Goal: Information Seeking & Learning: Learn about a topic

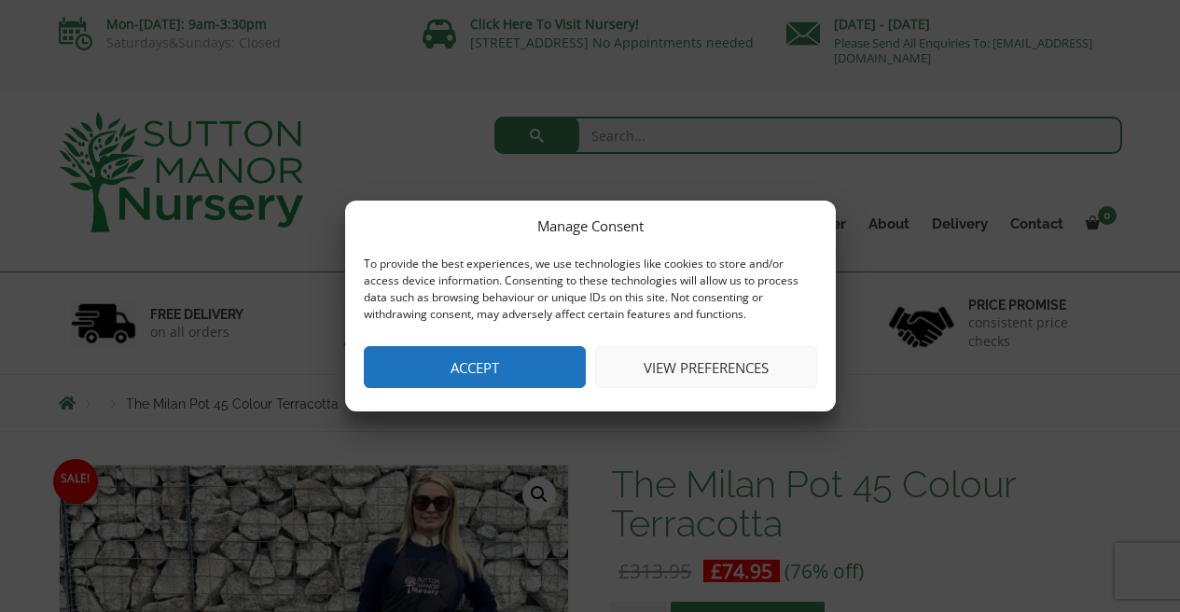
click at [491, 369] on button "Accept" at bounding box center [475, 367] width 222 height 42
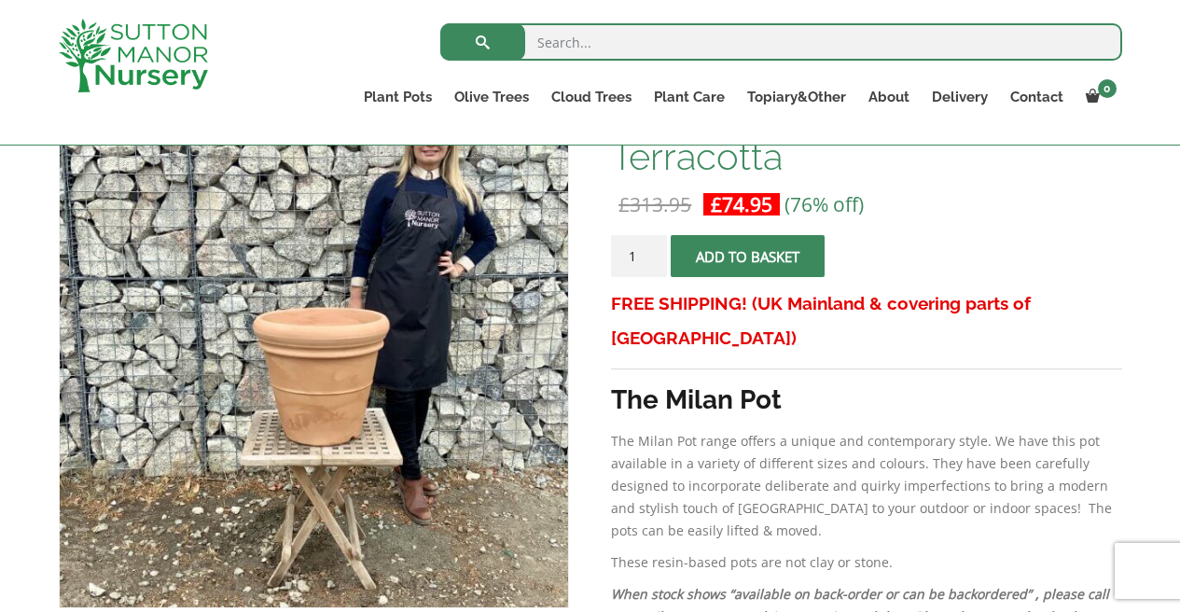
scroll to position [338, 0]
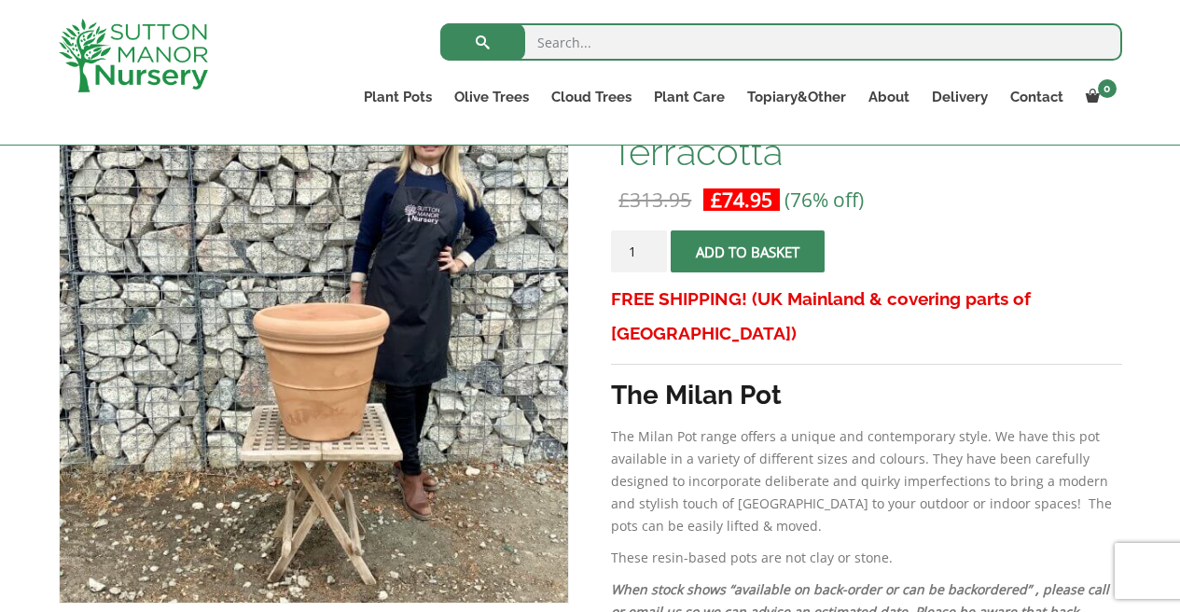
click at [846, 460] on p "The Milan Pot range offers a unique and contemporary style. We have this pot av…" at bounding box center [866, 481] width 510 height 112
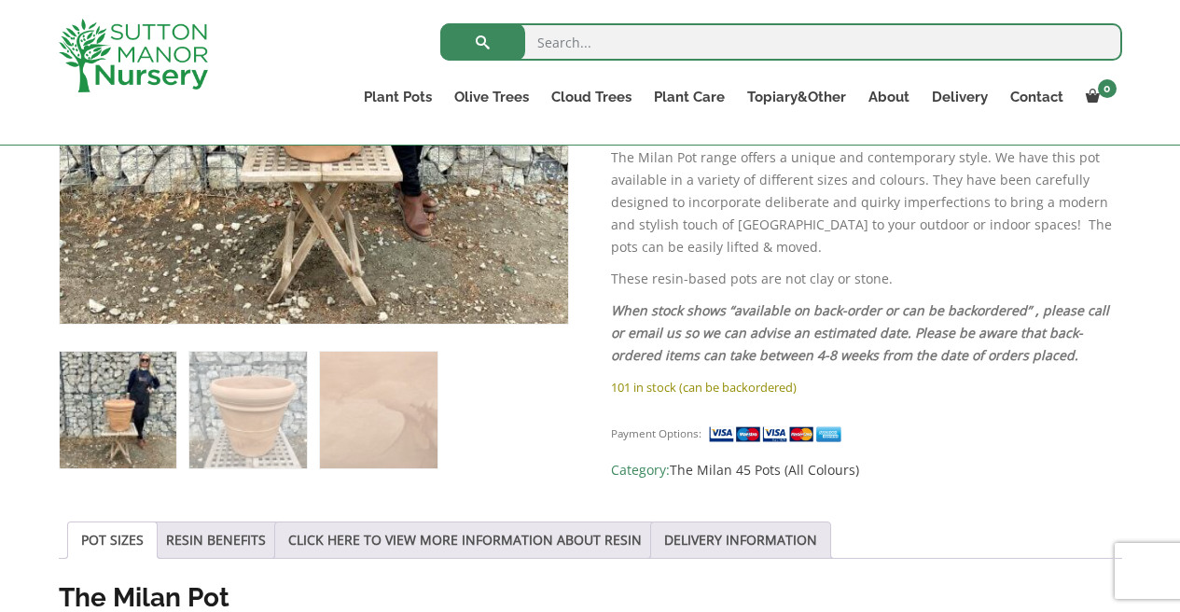
scroll to position [620, 0]
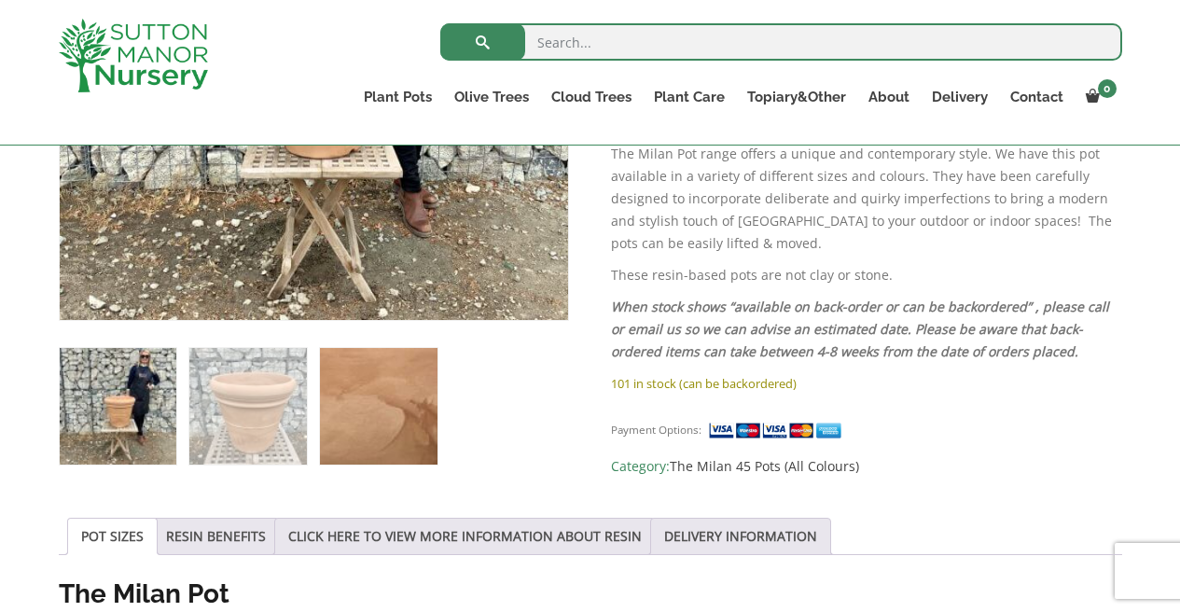
click at [390, 408] on img at bounding box center [378, 406] width 117 height 117
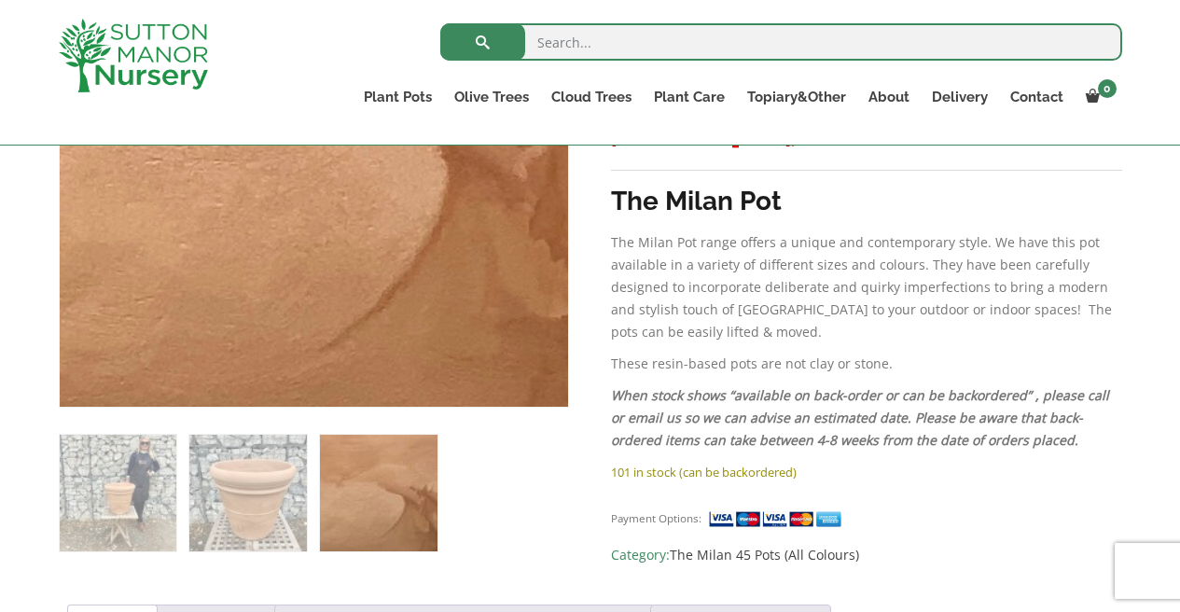
scroll to position [538, 0]
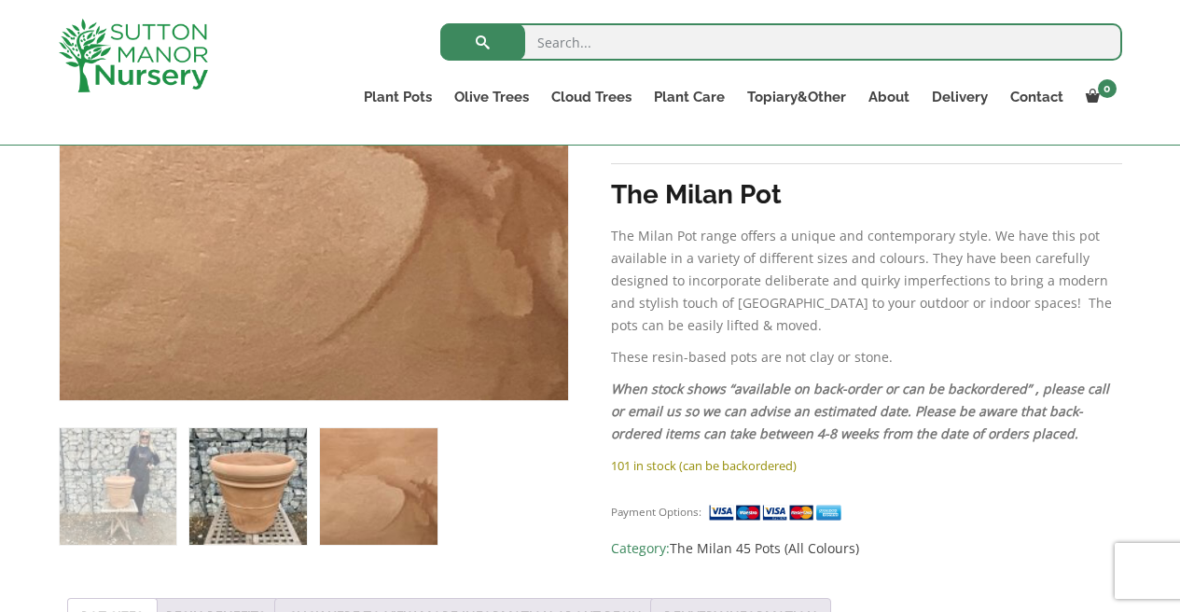
click at [265, 466] on img at bounding box center [247, 486] width 117 height 117
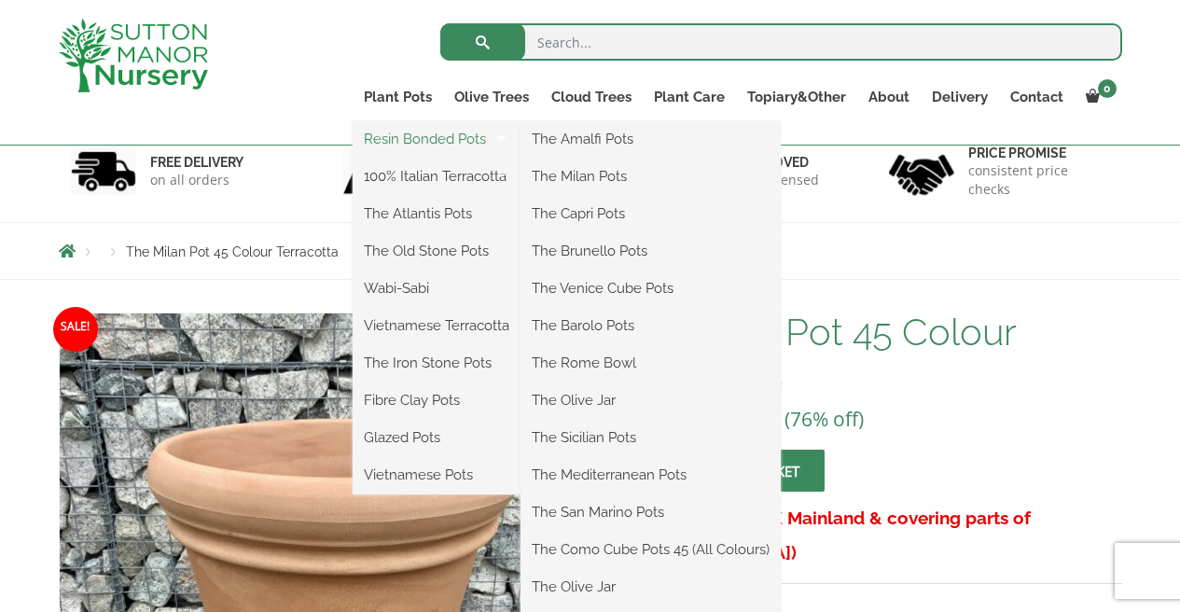
scroll to position [132, 0]
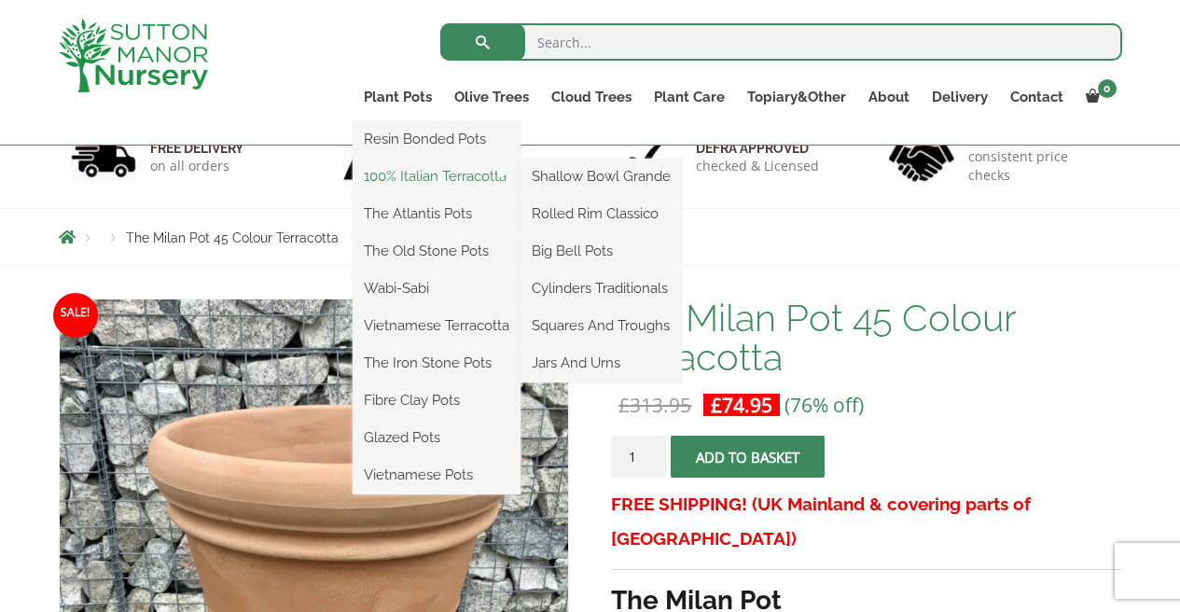
click at [434, 176] on link "100% Italian Terracotta" at bounding box center [437, 176] width 168 height 28
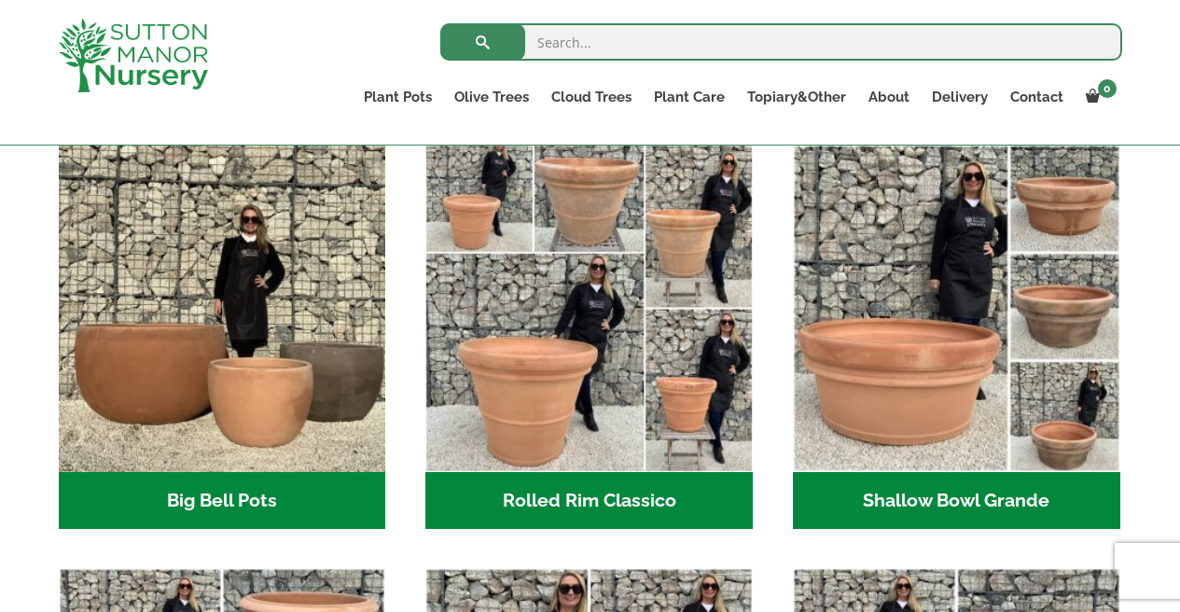
scroll to position [601, 0]
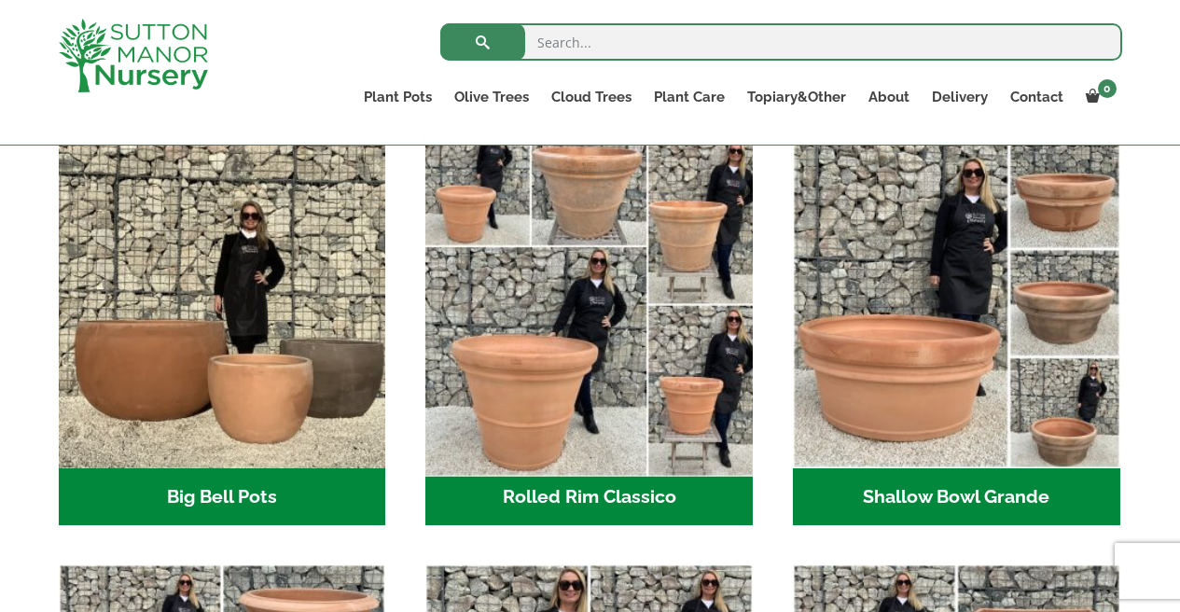
click at [505, 261] on img "Visit product category Rolled Rim Classico" at bounding box center [589, 303] width 343 height 343
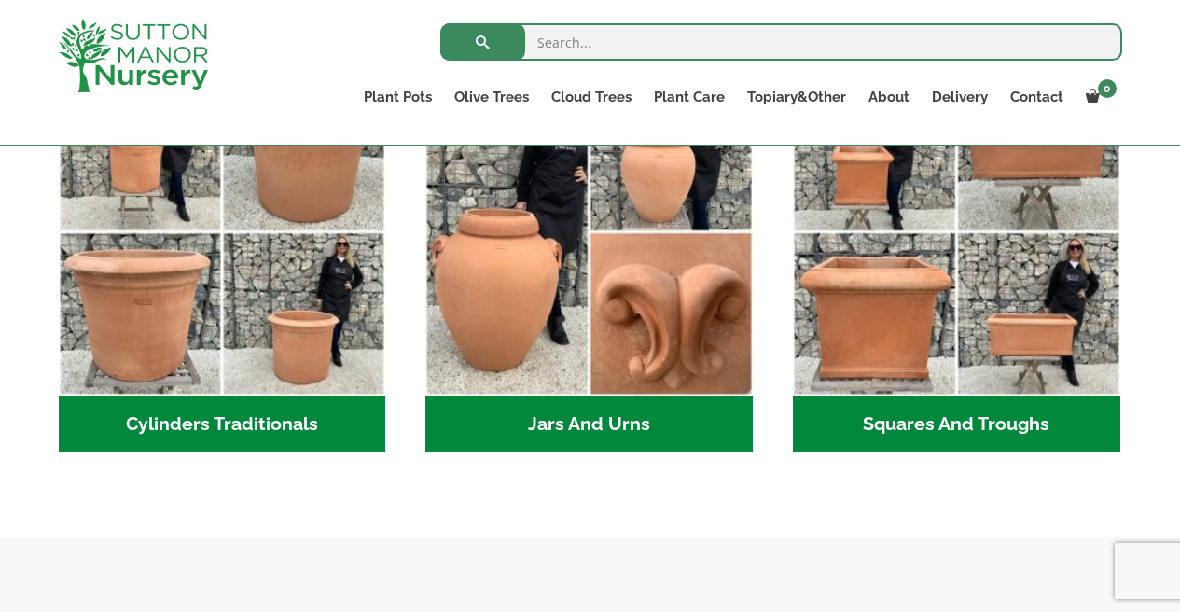
scroll to position [1131, 0]
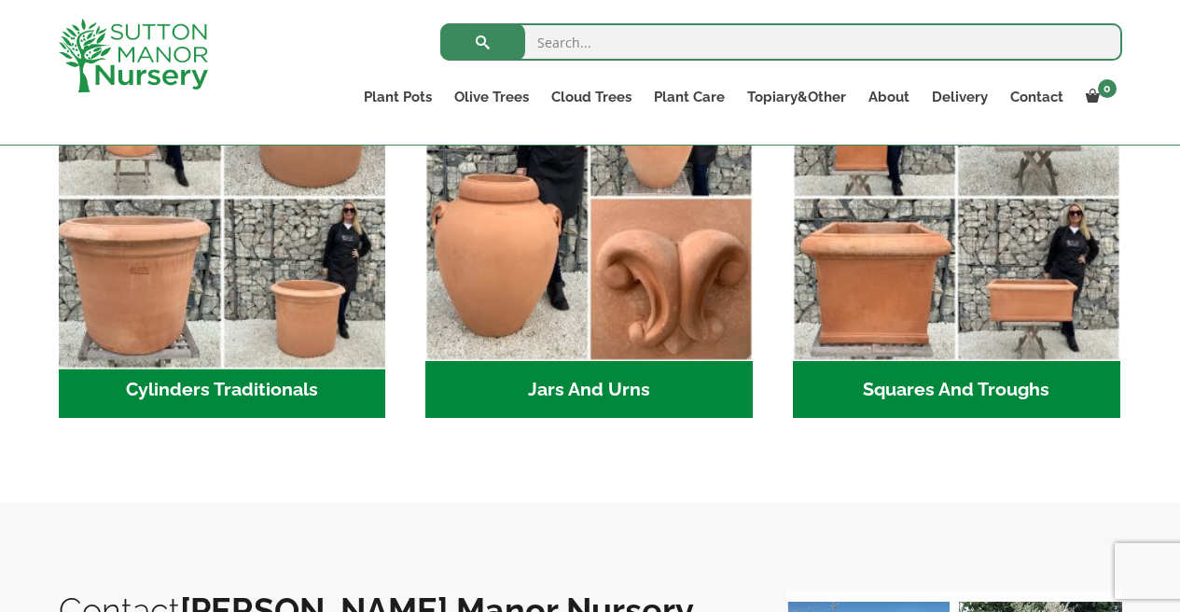
click at [214, 303] on img "Visit product category Cylinders Traditionals" at bounding box center [221, 197] width 343 height 343
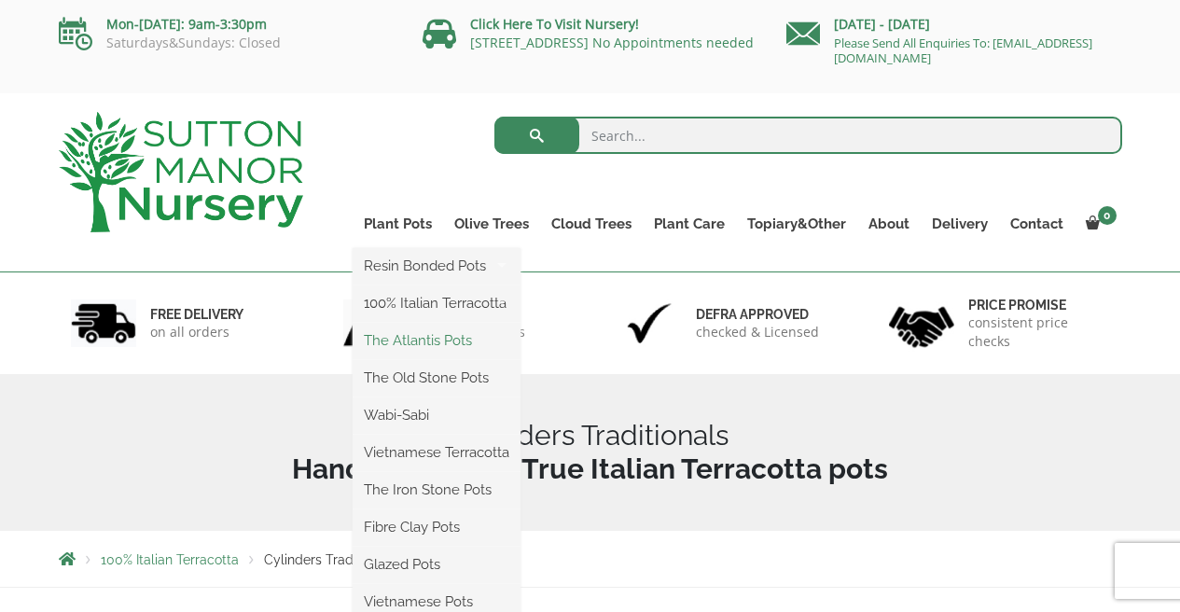
click at [437, 343] on link "The Atlantis Pots" at bounding box center [437, 340] width 168 height 28
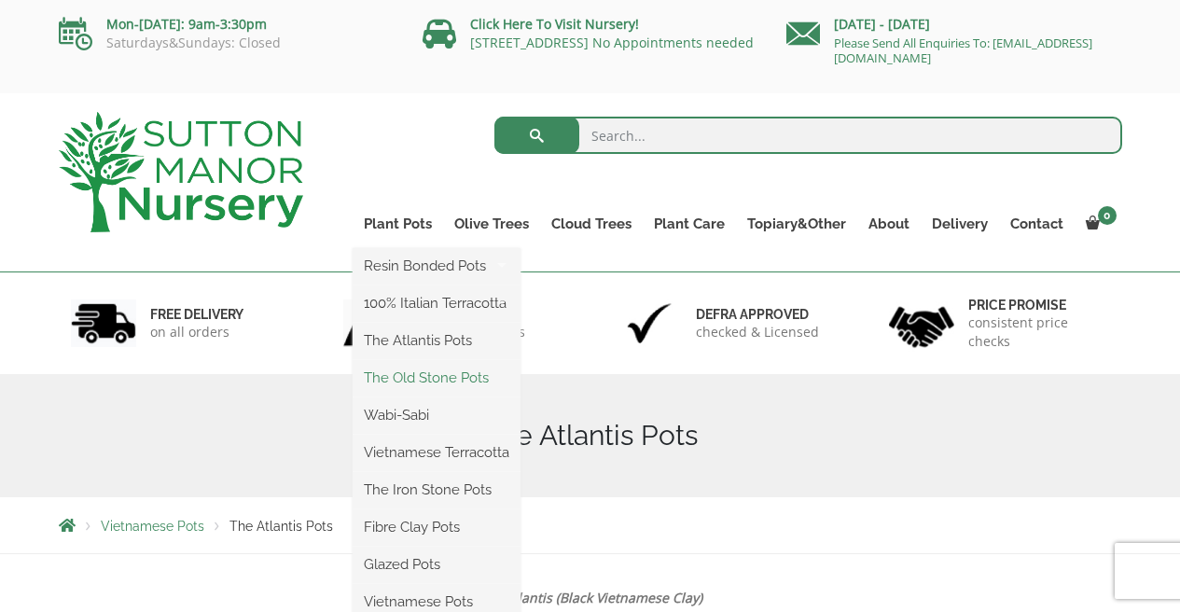
click at [453, 370] on link "The Old Stone Pots" at bounding box center [437, 378] width 168 height 28
click at [449, 380] on link "The Old Stone Pots" at bounding box center [437, 378] width 168 height 28
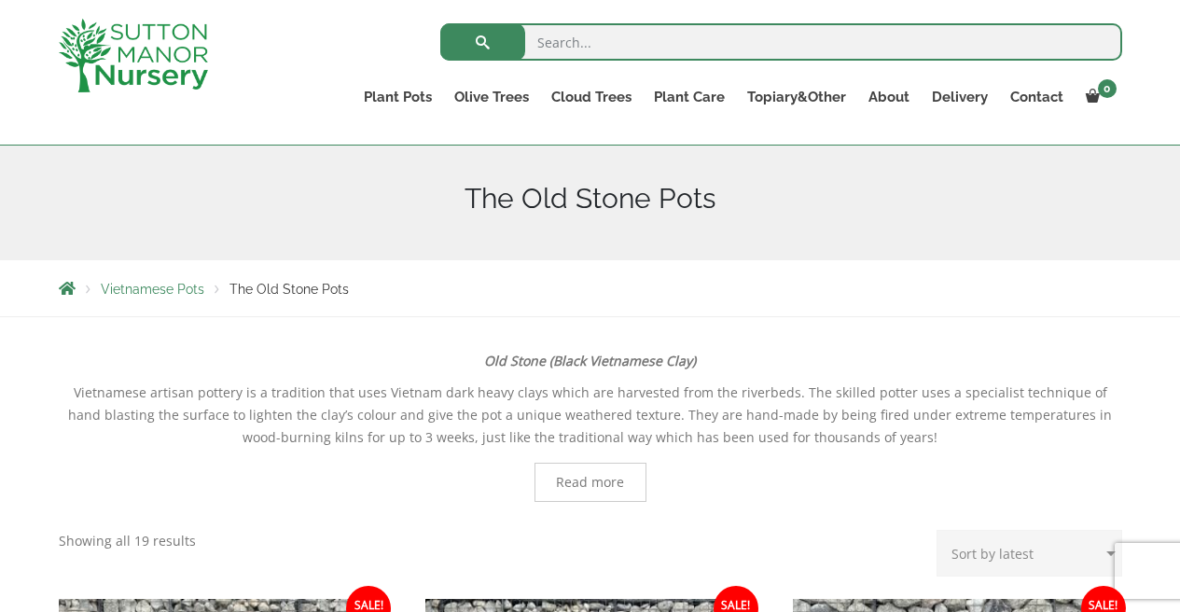
scroll to position [141, 0]
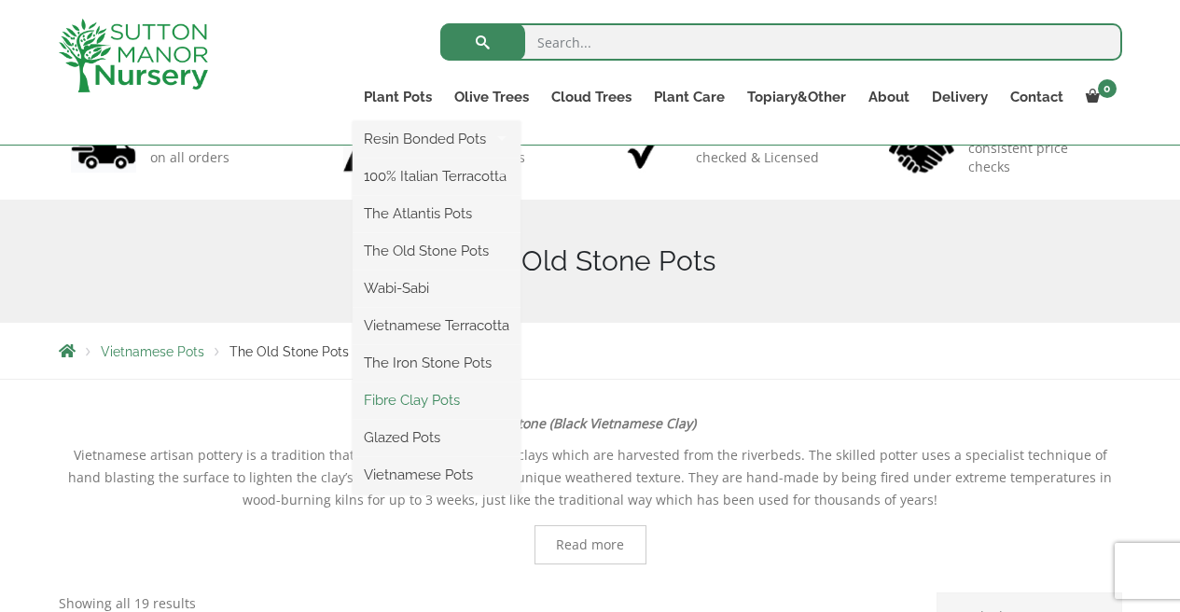
click at [429, 405] on link "Fibre Clay Pots" at bounding box center [437, 400] width 168 height 28
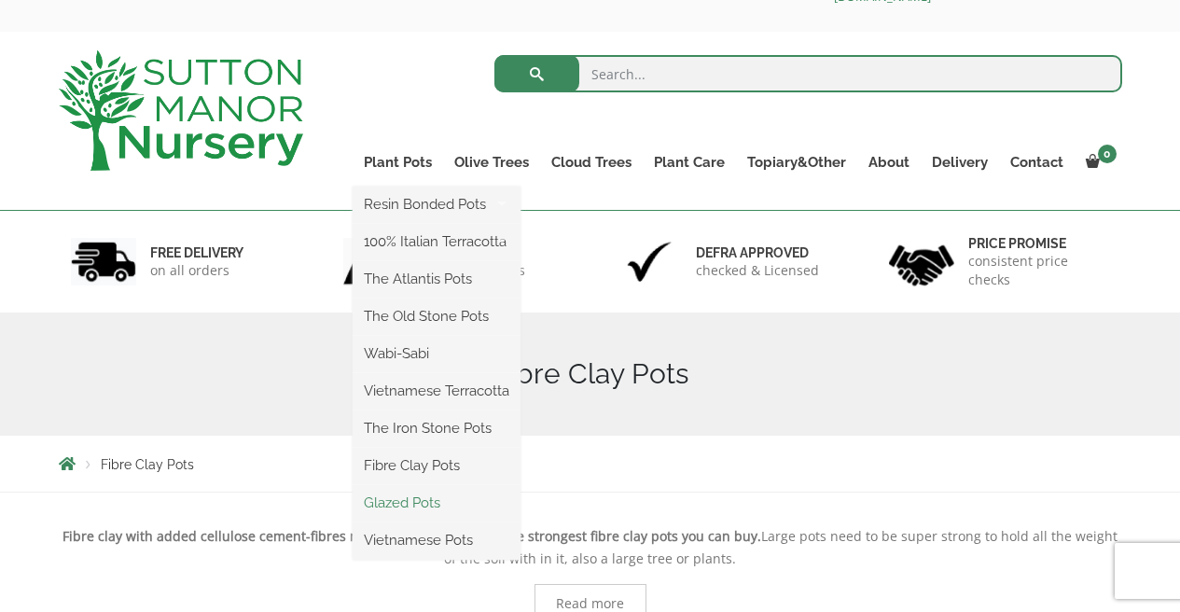
scroll to position [75, 0]
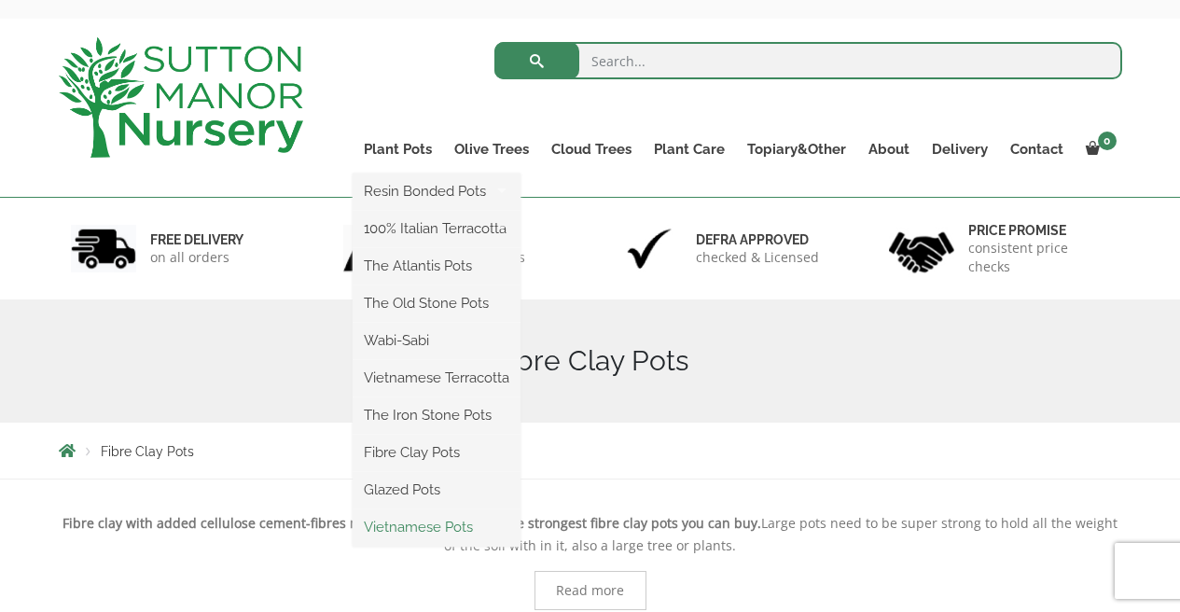
click at [400, 519] on link "Vietnamese Pots" at bounding box center [437, 527] width 168 height 28
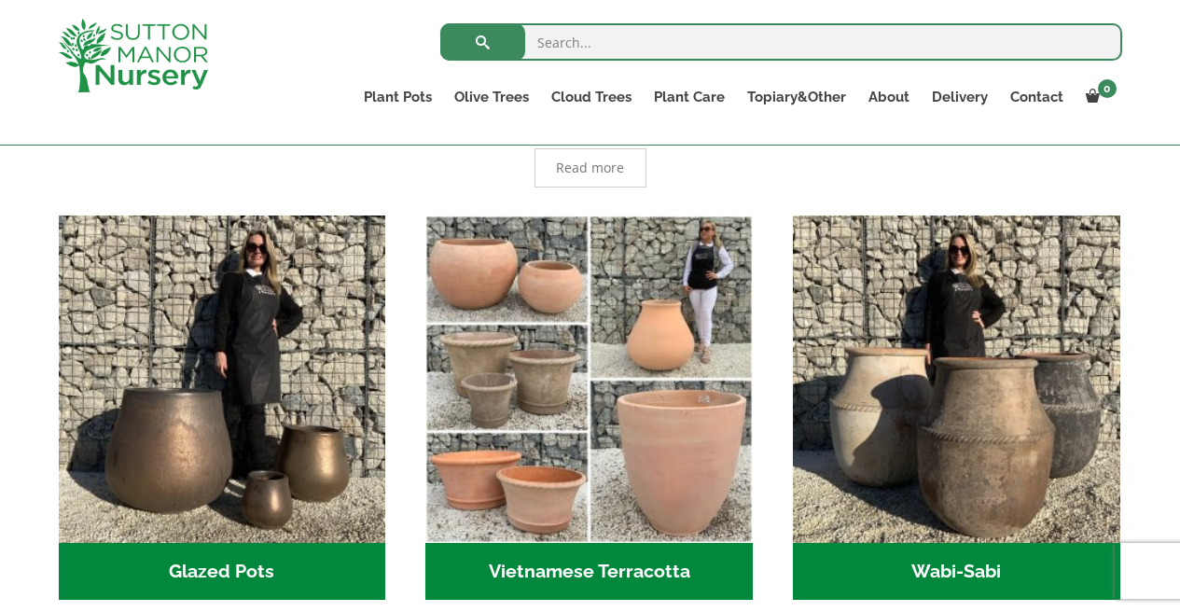
scroll to position [413, 0]
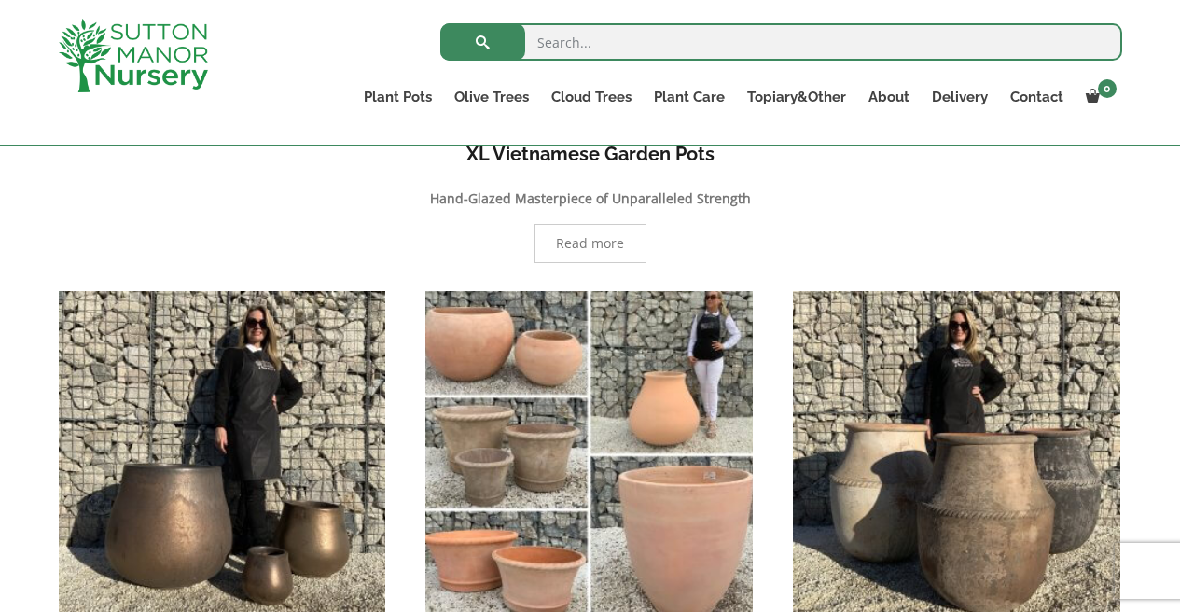
click at [626, 510] on img "Visit product category Vietnamese Terracotta" at bounding box center [589, 454] width 343 height 343
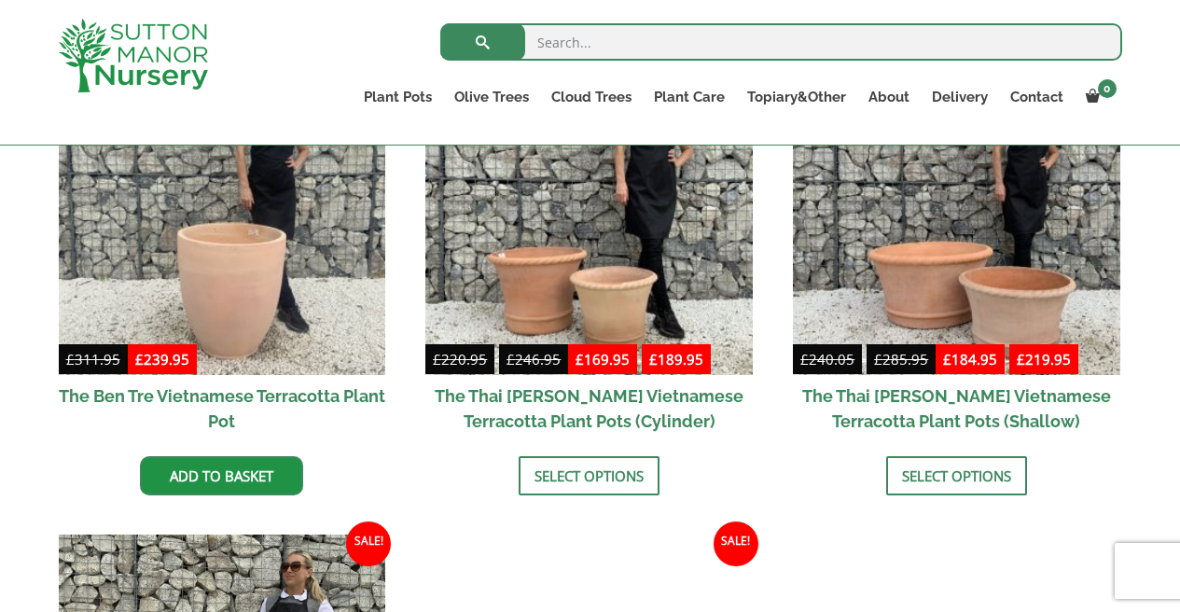
scroll to position [538, 0]
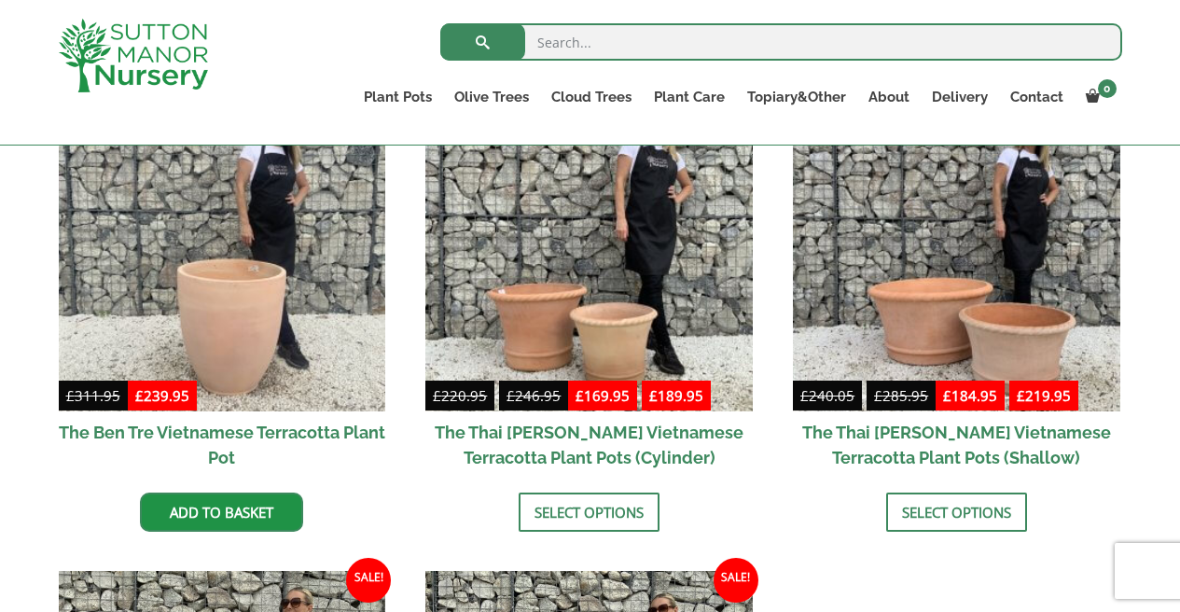
click at [553, 386] on bdi "£ 246.95" at bounding box center [533, 395] width 54 height 19
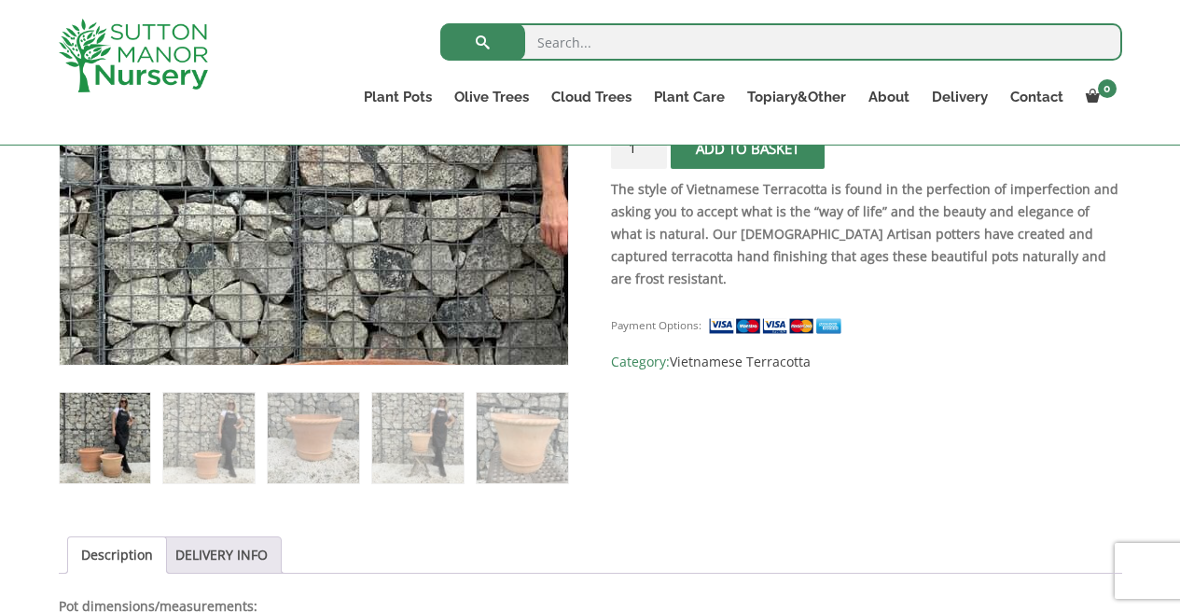
scroll to position [582, 0]
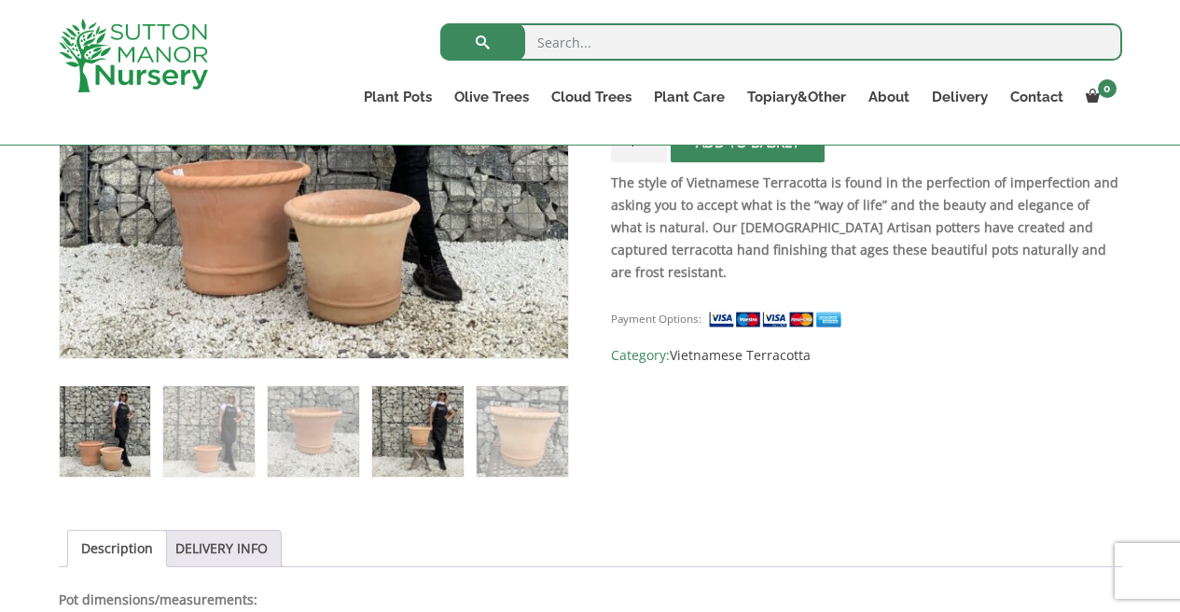
click at [398, 443] on img at bounding box center [417, 431] width 90 height 90
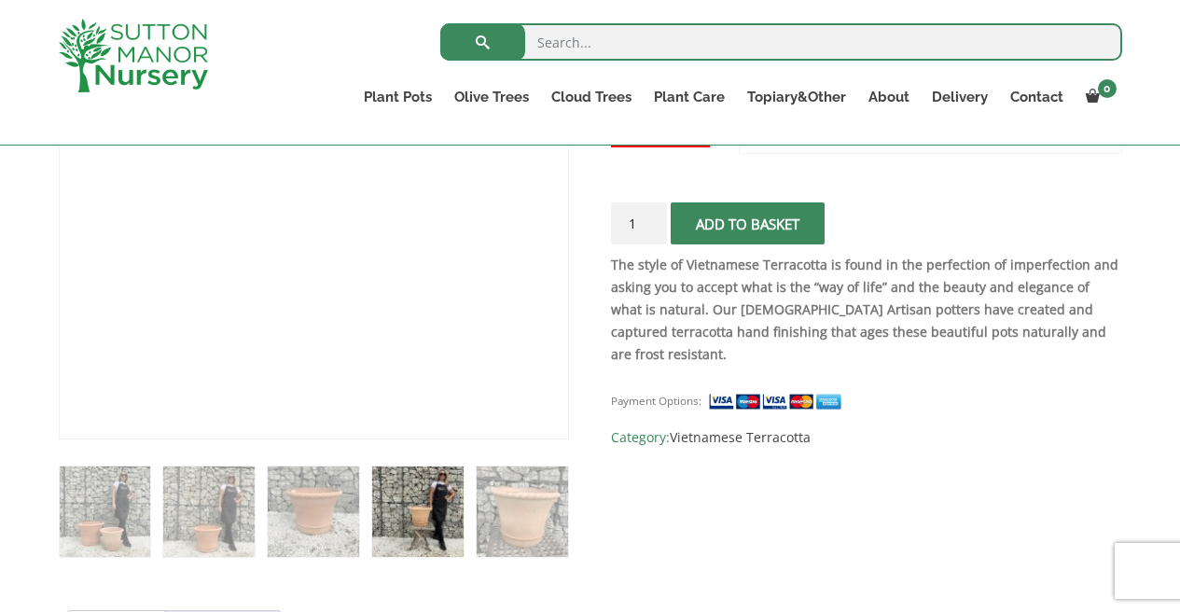
scroll to position [501, 0]
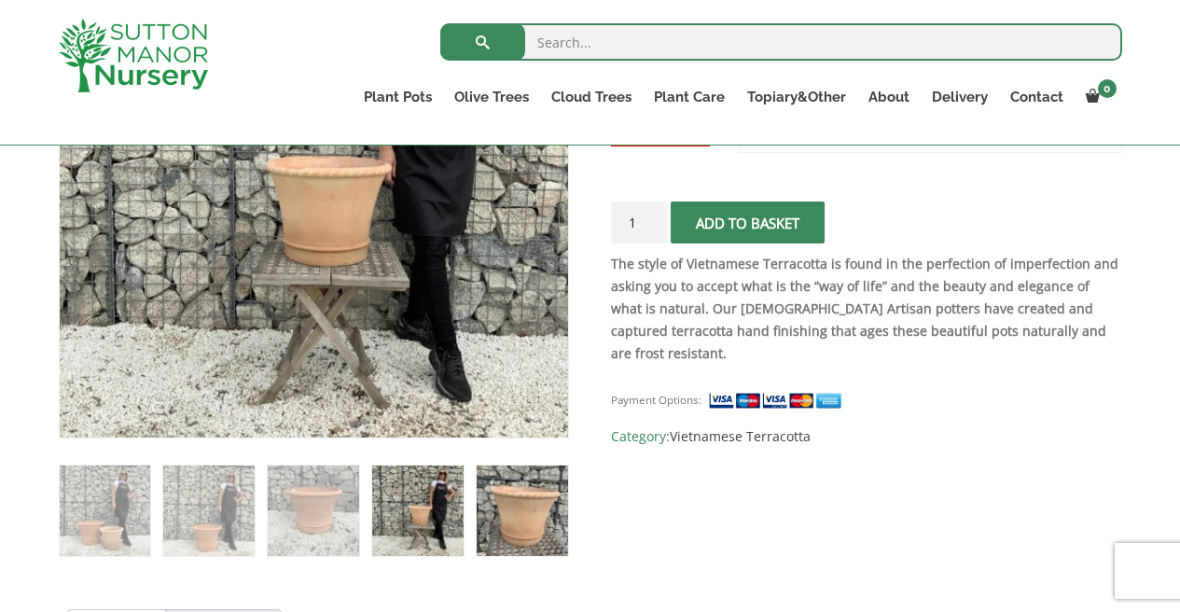
click at [506, 502] on img at bounding box center [522, 510] width 90 height 90
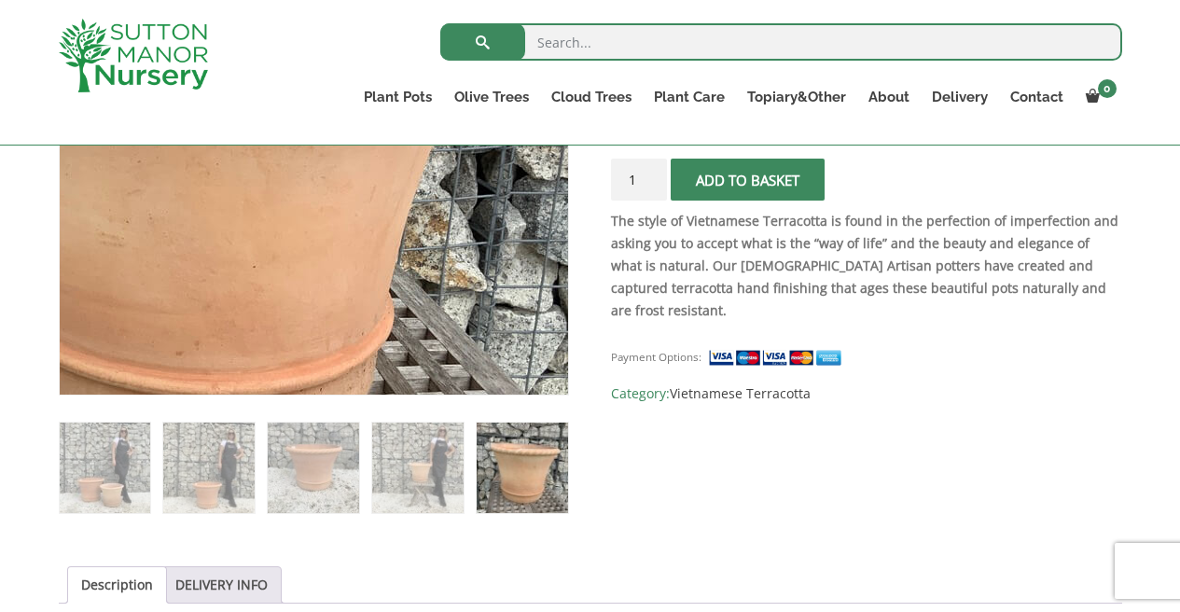
scroll to position [580, 0]
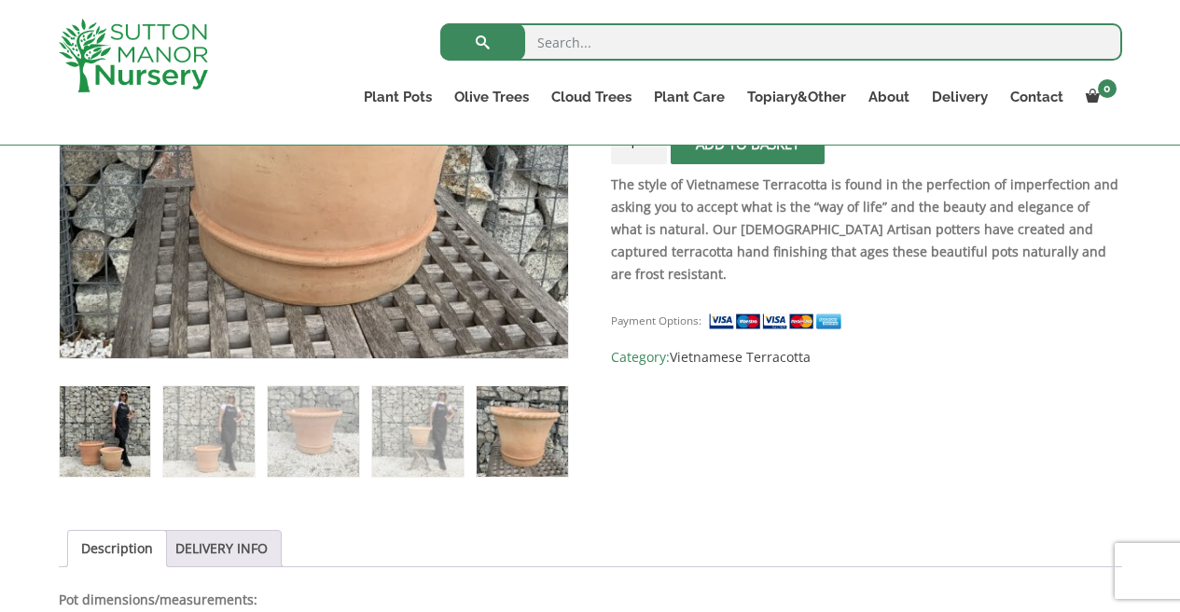
click at [124, 411] on img at bounding box center [105, 431] width 90 height 90
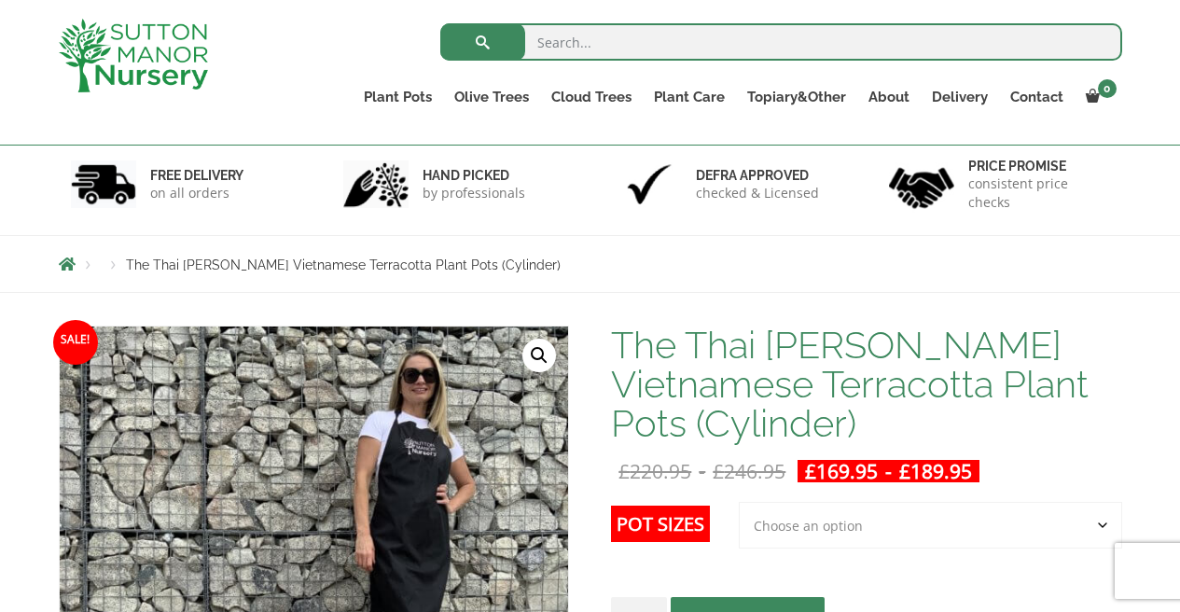
scroll to position [46, 0]
